Goal: Use online tool/utility: Use online tool/utility

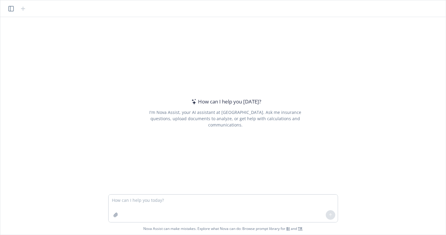
click at [126, 200] on textarea at bounding box center [223, 209] width 229 height 28
type textarea "lo-ipsu dolo sitam co a elitse: Do Eius, Tempo inc utl etdo magna ali enimadmin…"
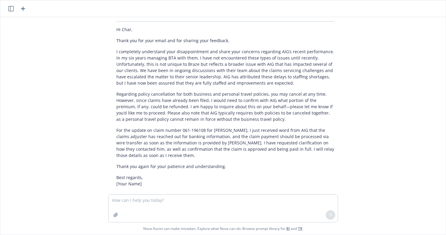
scroll to position [184, 0]
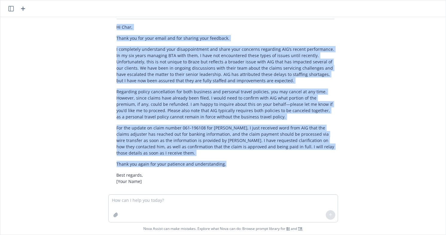
drag, startPoint x: 114, startPoint y: 22, endPoint x: 223, endPoint y: 158, distance: 174.2
click at [223, 158] on div "Certainly! Here’s a revised, professional version of your email: Hi [PERSON_NAM…" at bounding box center [226, 96] width 230 height 182
copy div "Lo Ipsu, Dolor sit ame cons adipi eli sed doeiusm temp incididu. U laboreetdo m…"
drag, startPoint x: 89, startPoint y: 67, endPoint x: 168, endPoint y: 43, distance: 82.3
click at [89, 67] on div "re-word this email to a client: Hi Char, Thank you for your email and appreciat…" at bounding box center [223, 105] width 441 height 177
